Goal: Task Accomplishment & Management: Complete application form

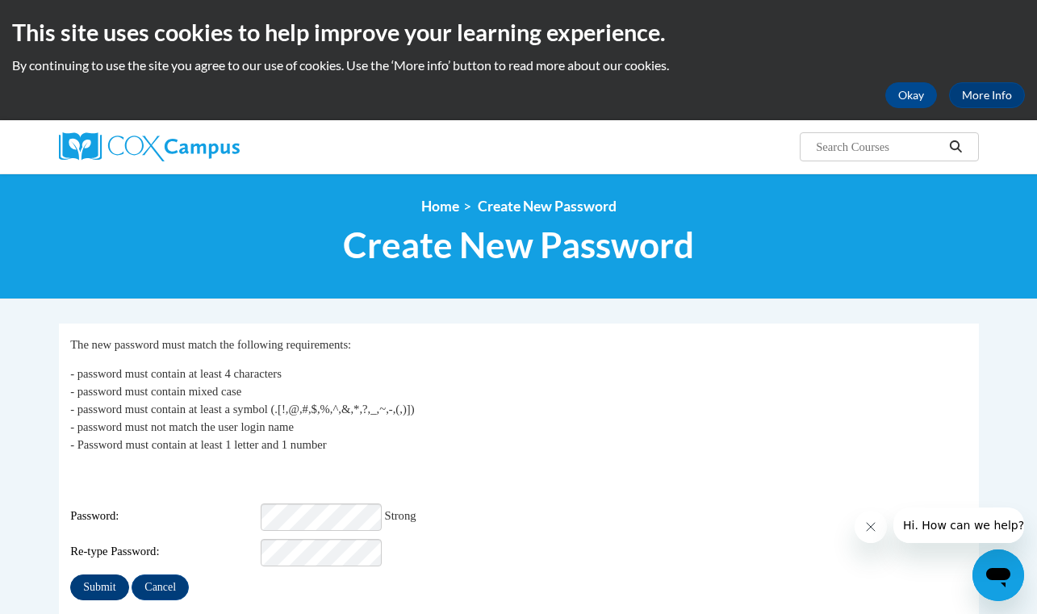
click at [111, 576] on input "Submit" at bounding box center [99, 587] width 58 height 26
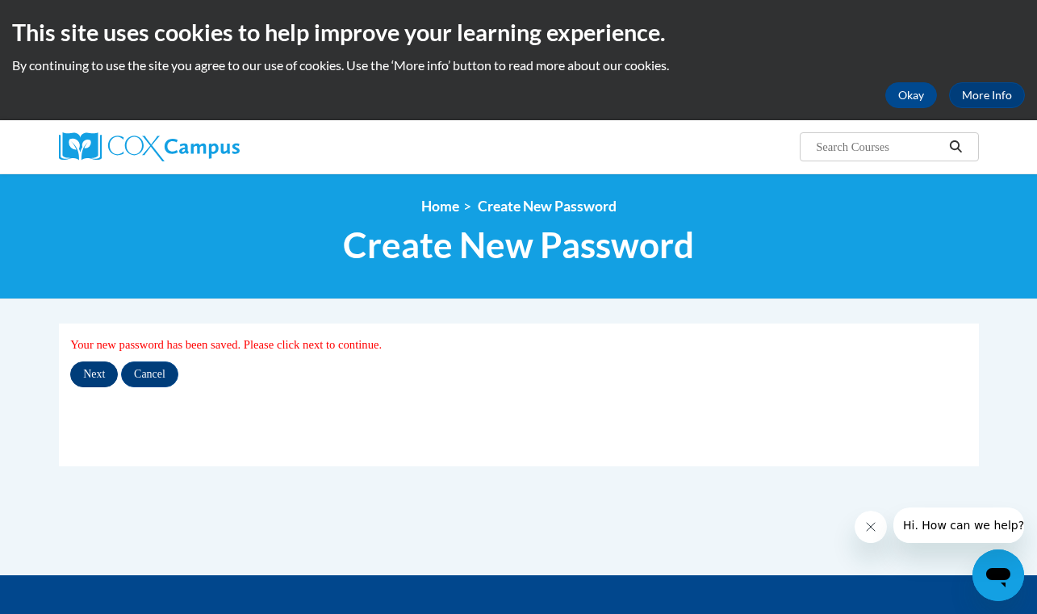
click at [101, 369] on input "Next" at bounding box center [94, 374] width 48 height 26
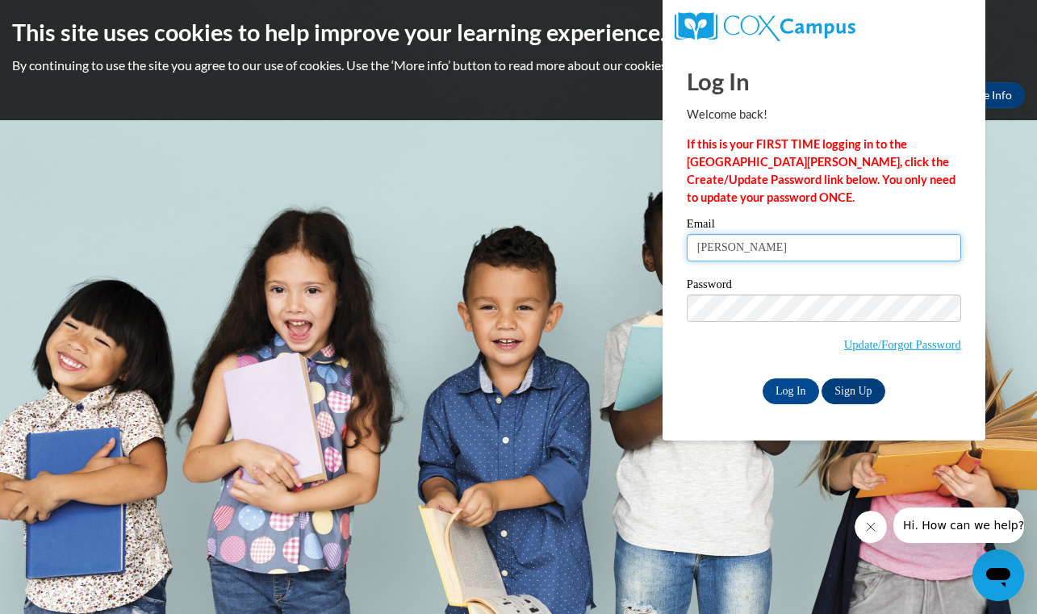
drag, startPoint x: 838, startPoint y: 246, endPoint x: 664, endPoint y: 238, distance: 174.5
click at [664, 238] on div "Log In Welcome back! If this is your FIRST TIME logging in to the NEW Cox Campu…" at bounding box center [823, 244] width 347 height 392
type input "olivia.sathre@bend.k12.or.us"
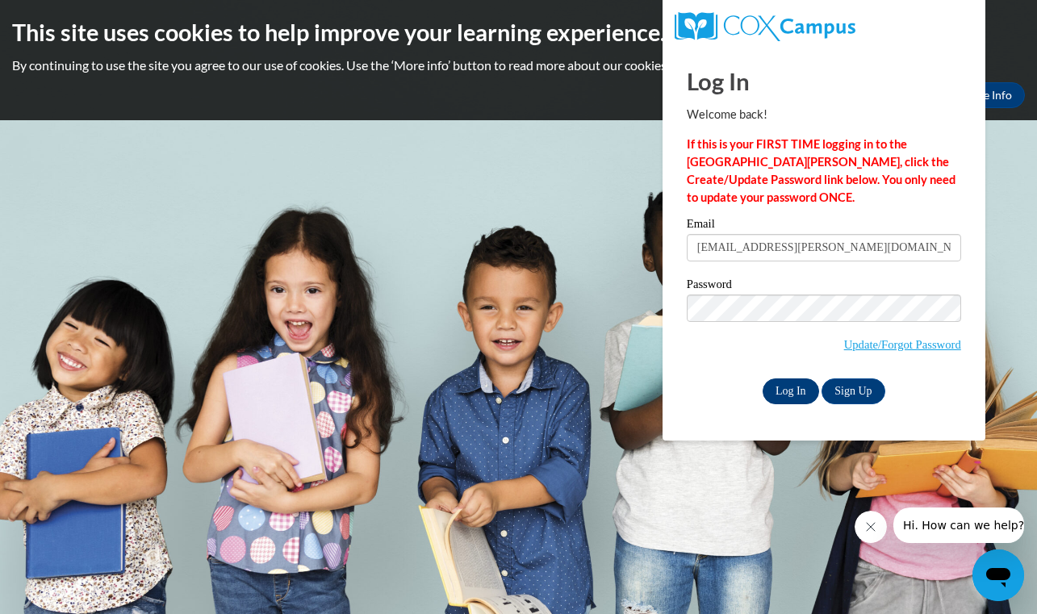
click at [799, 393] on input "Log In" at bounding box center [790, 391] width 56 height 26
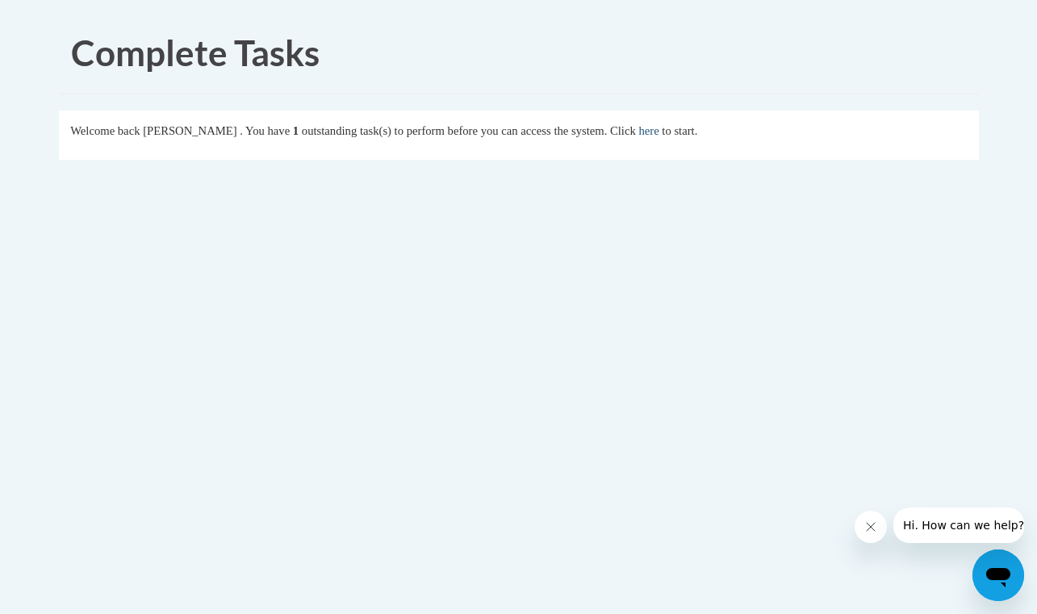
click at [658, 131] on link "here" at bounding box center [648, 130] width 20 height 13
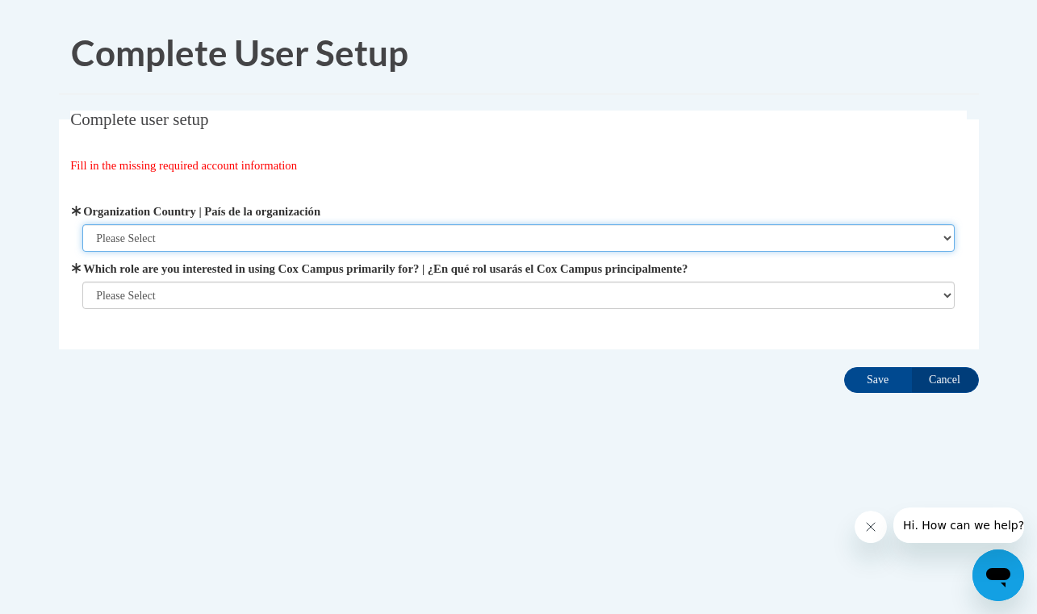
select select "ad49bcad-a171-4b2e-b99c-48b446064914"
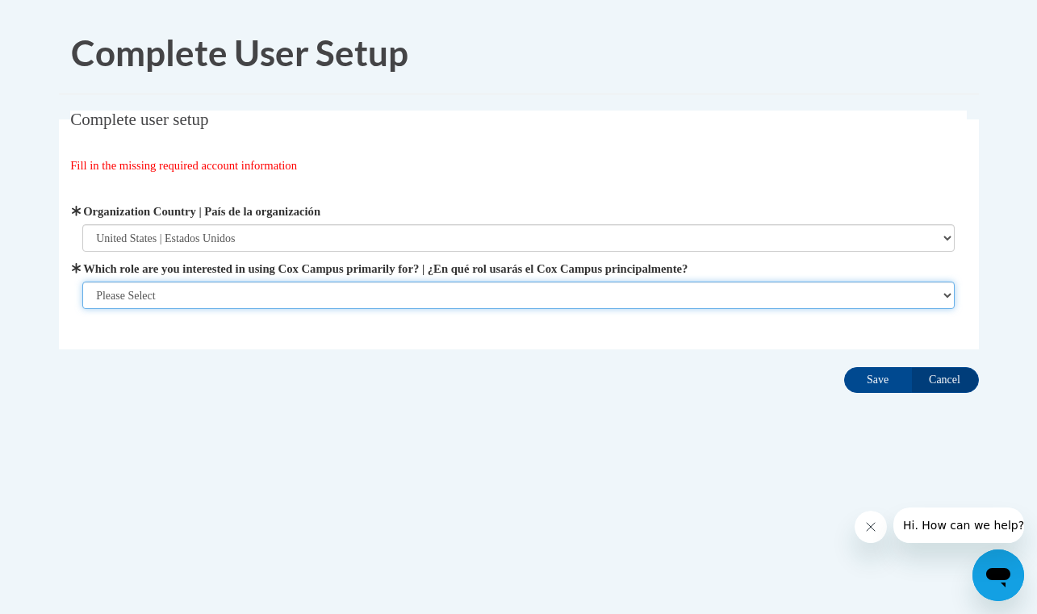
select select "fbf2d438-af2f-41f8-98f1-81c410e29de3"
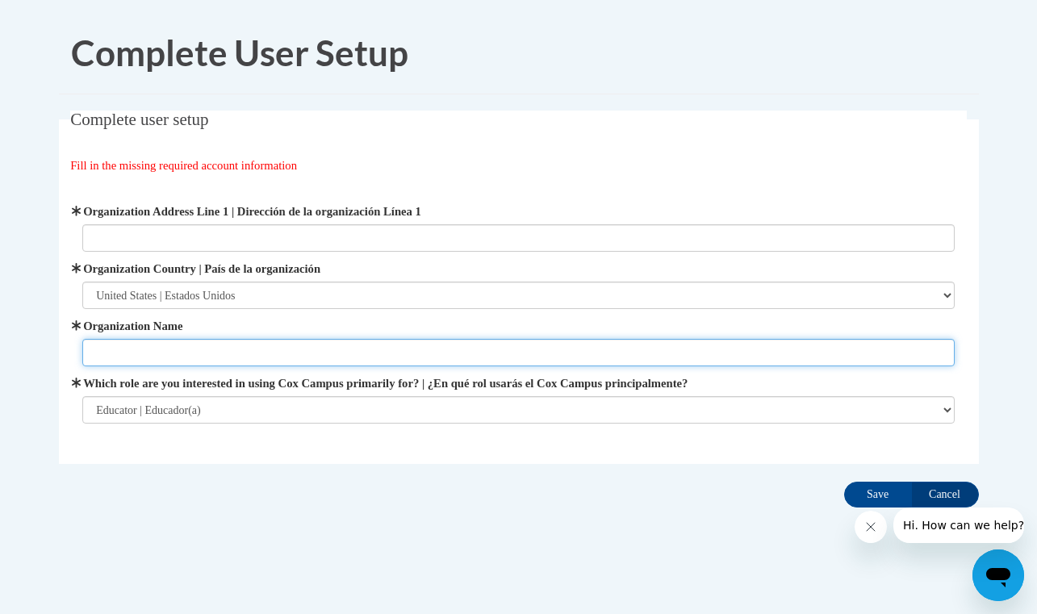
click at [386, 358] on input "Organization Name" at bounding box center [518, 352] width 872 height 27
type input "Bend High School"
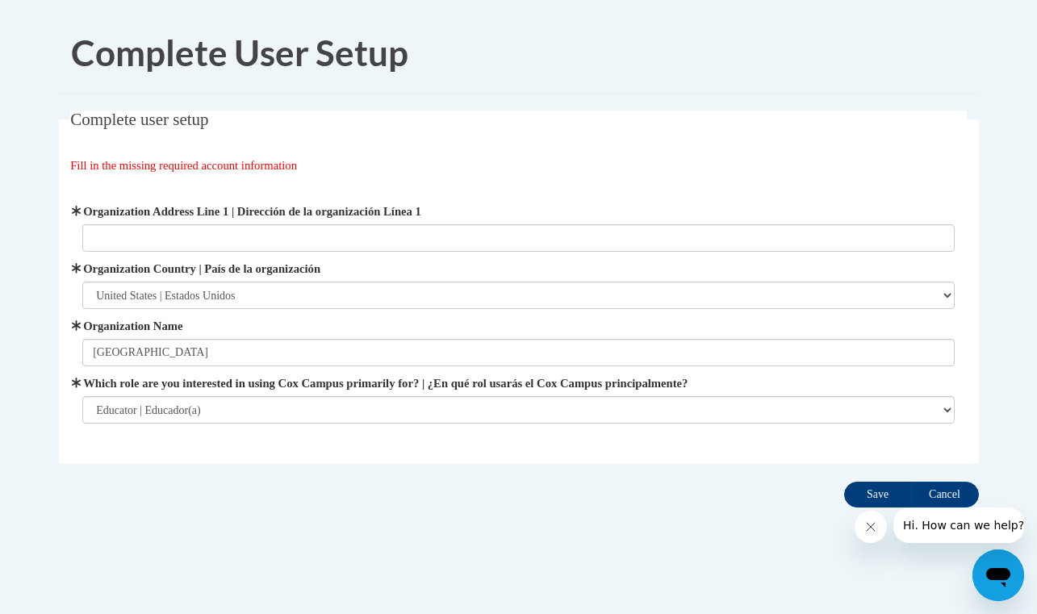
click at [875, 498] on input "Save" at bounding box center [878, 495] width 68 height 26
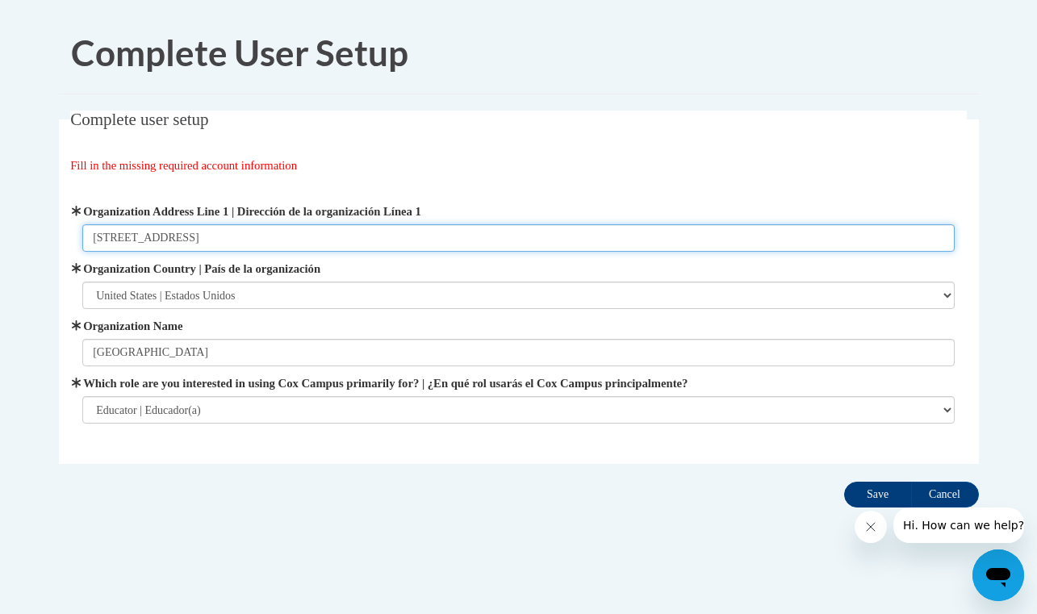
type input "230 NE 6th St."
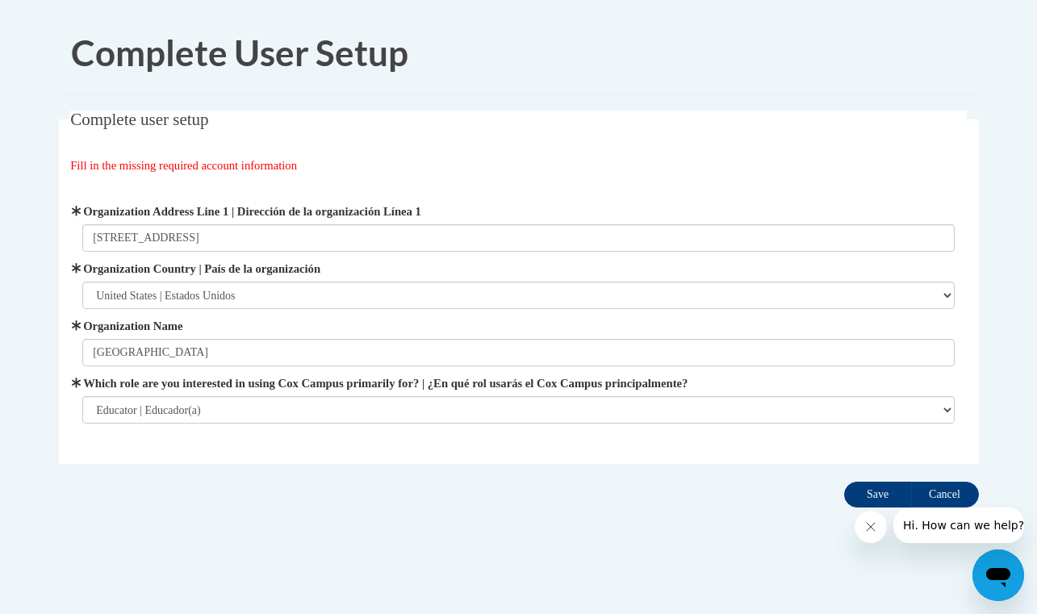
click at [882, 499] on input "Save" at bounding box center [878, 495] width 68 height 26
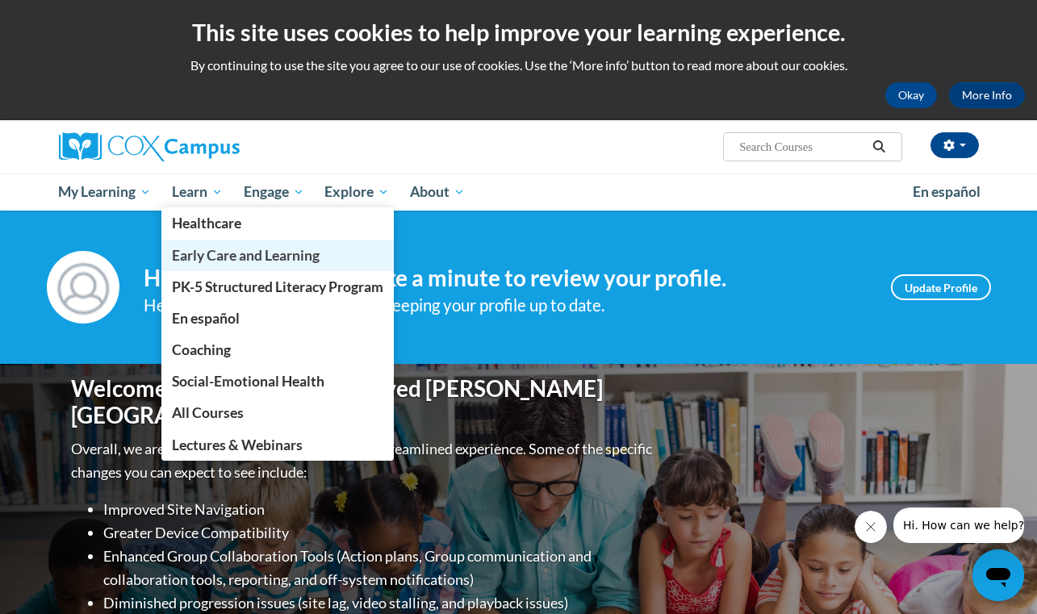
click at [223, 257] on span "Early Care and Learning" at bounding box center [246, 255] width 148 height 17
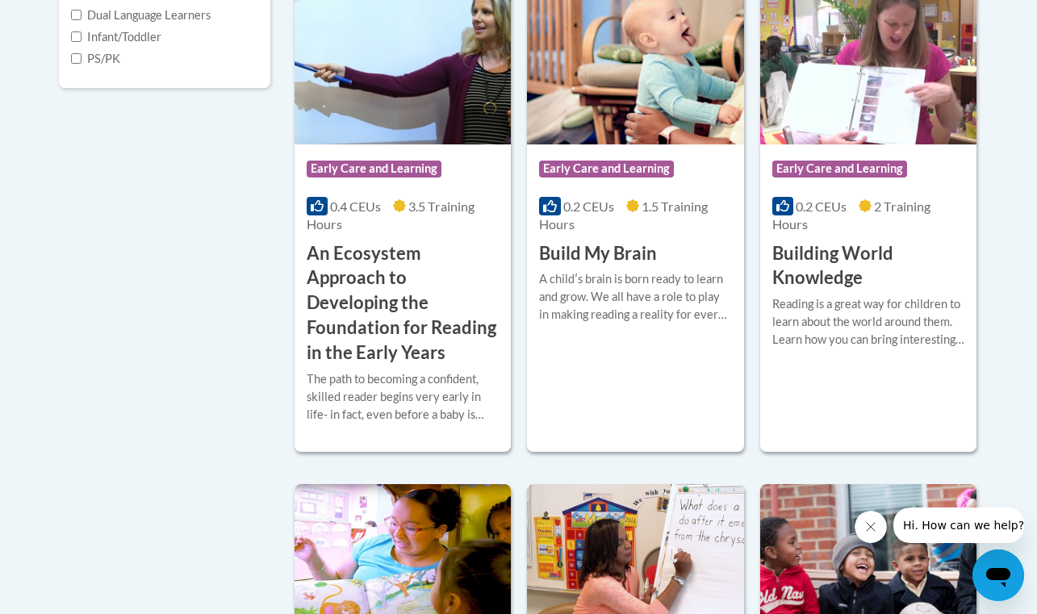
scroll to position [635, 0]
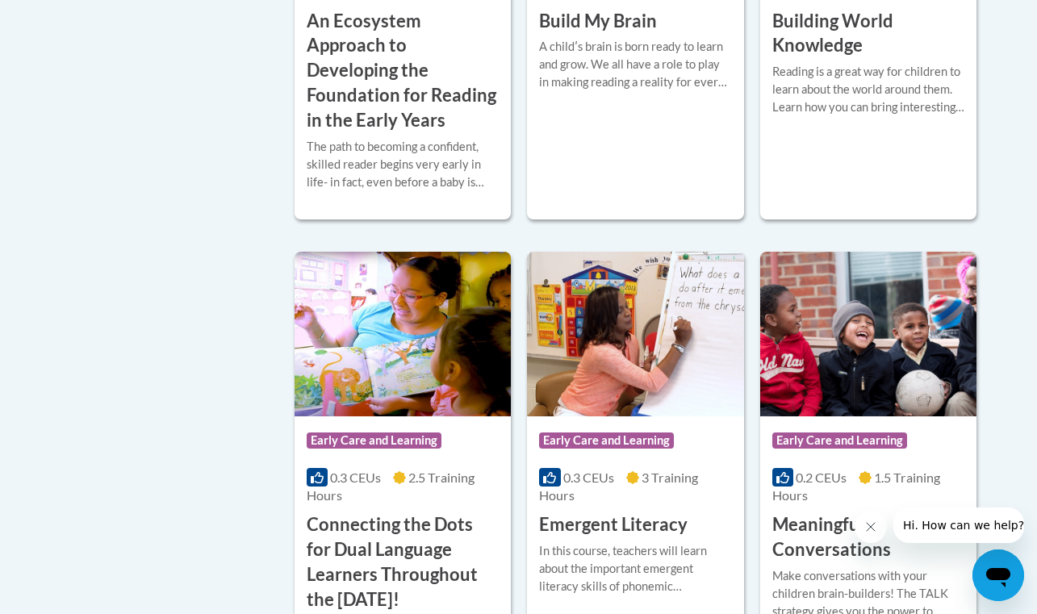
scroll to position [869, 0]
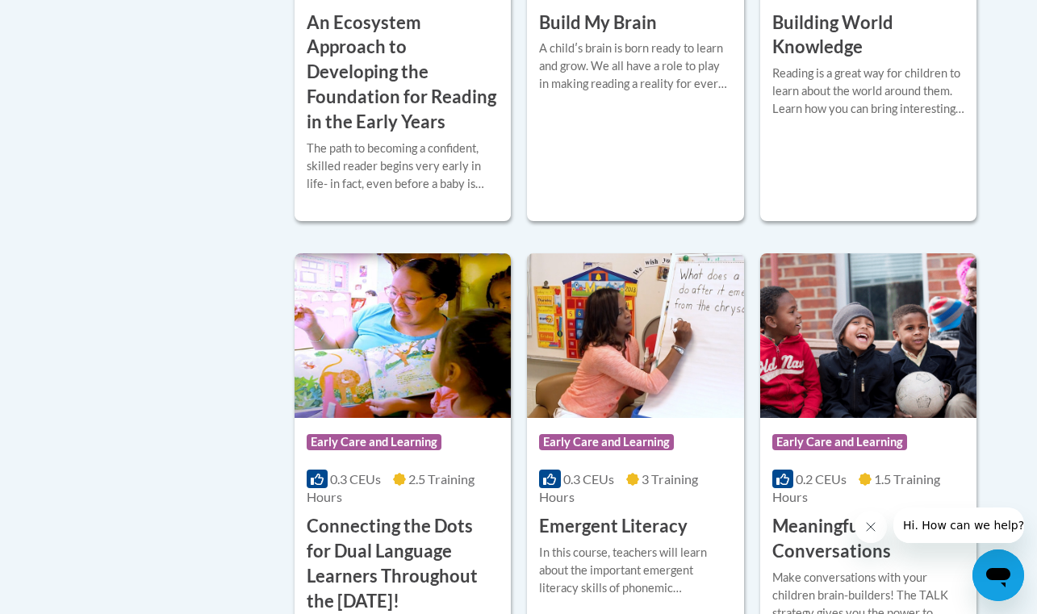
checkbox input "true"
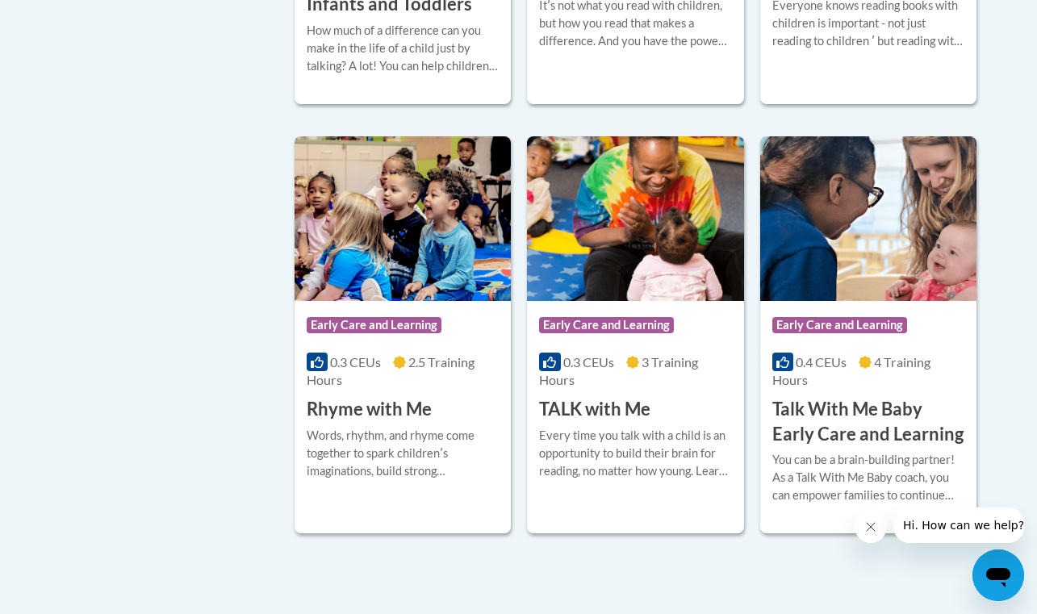
scroll to position [1418, 0]
